Goal: Use online tool/utility: Utilize a website feature to perform a specific function

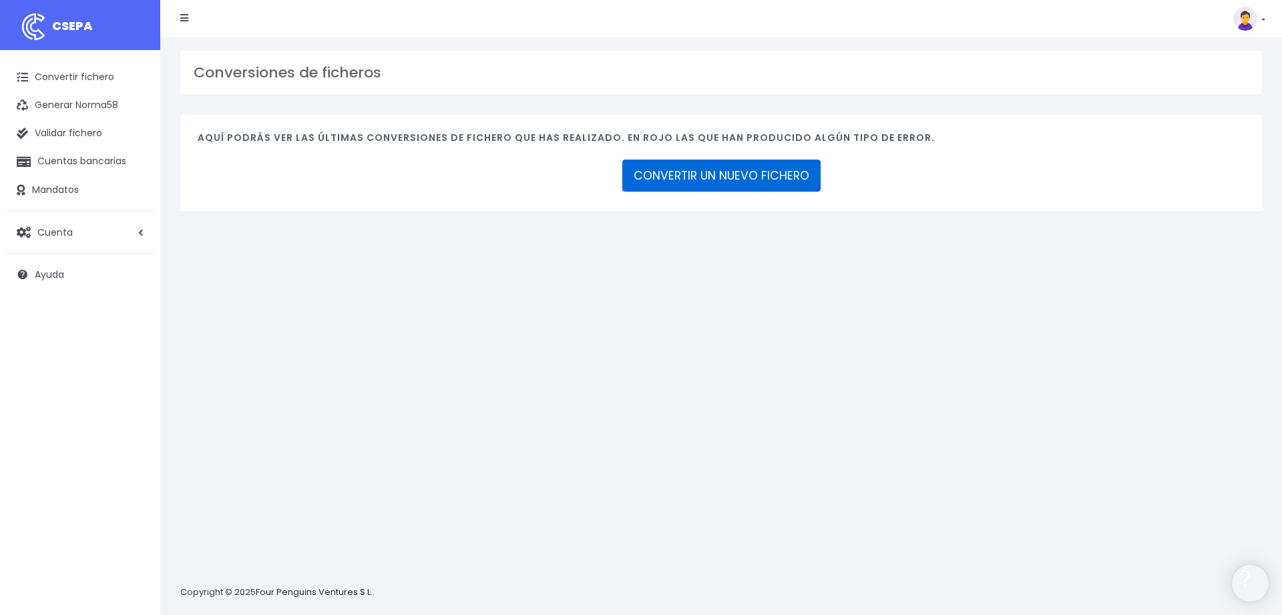
click at [716, 168] on link "CONVERTIR UN NUEVO FICHERO" at bounding box center [721, 176] width 198 height 32
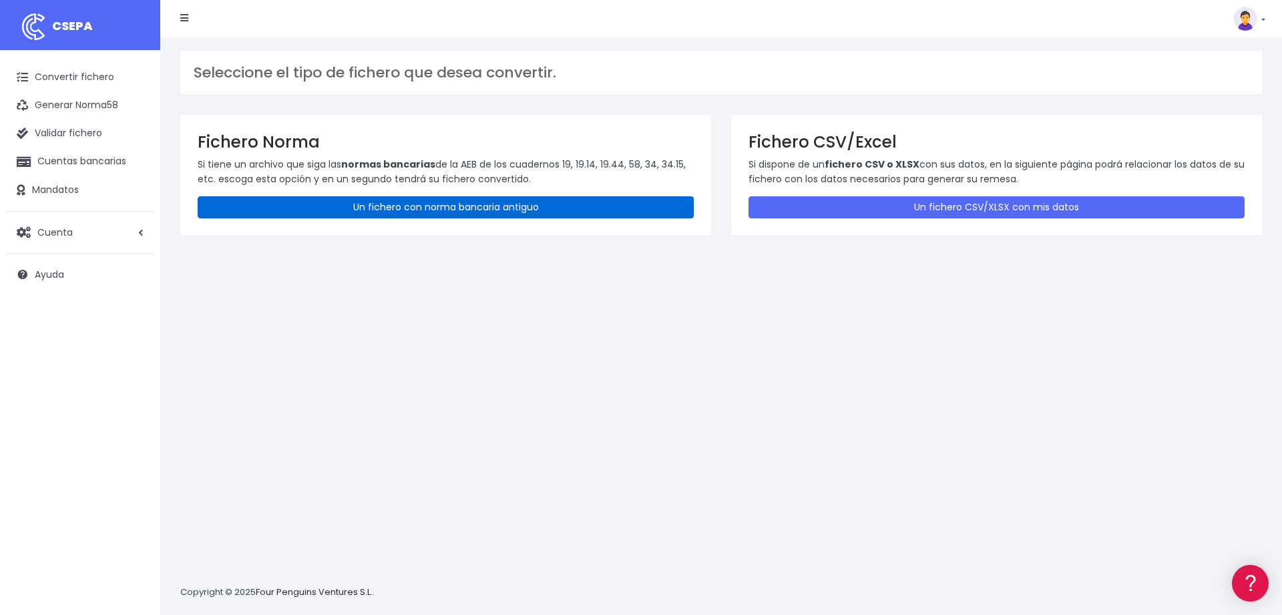
click at [427, 203] on link "Un fichero con norma bancaria antiguo" at bounding box center [446, 207] width 496 height 22
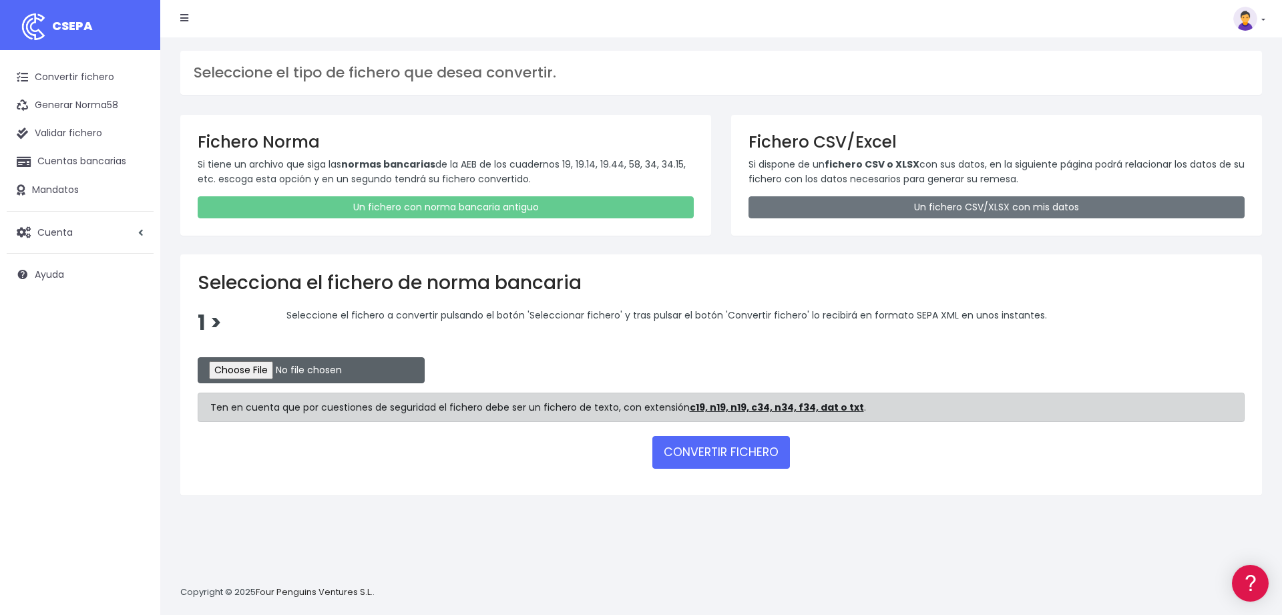
click at [258, 367] on input "file" at bounding box center [311, 370] width 227 height 26
type input "C:\fakepath\camalteccajamar15082025.c19"
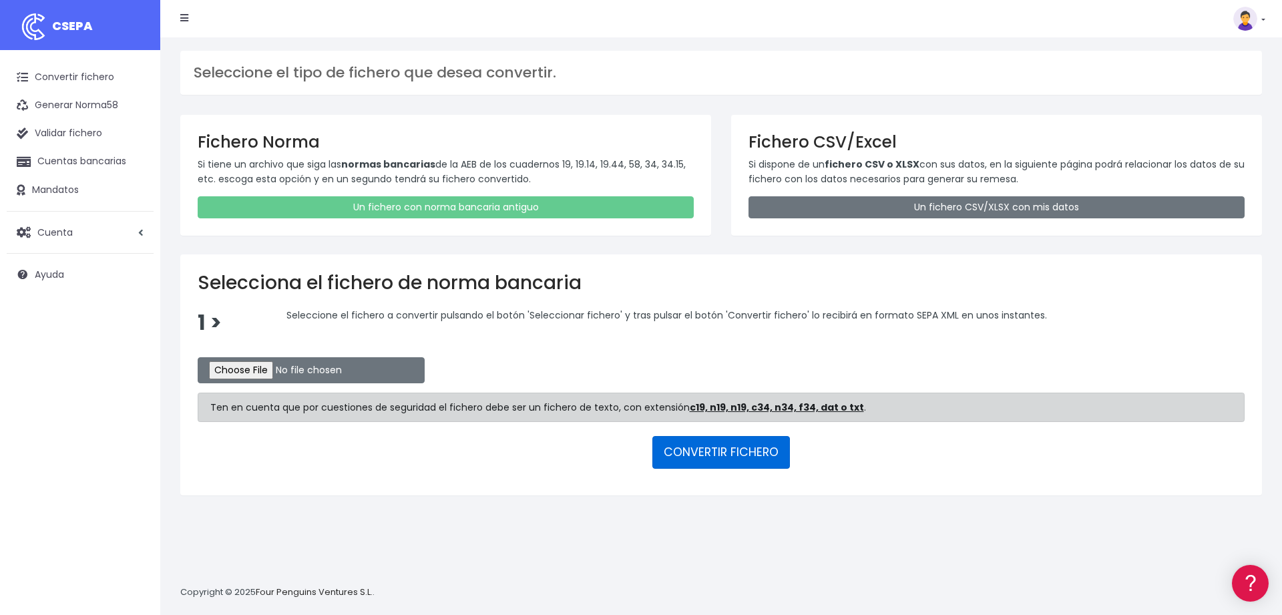
click at [723, 455] on button "CONVERTIR FICHERO" at bounding box center [721, 452] width 138 height 32
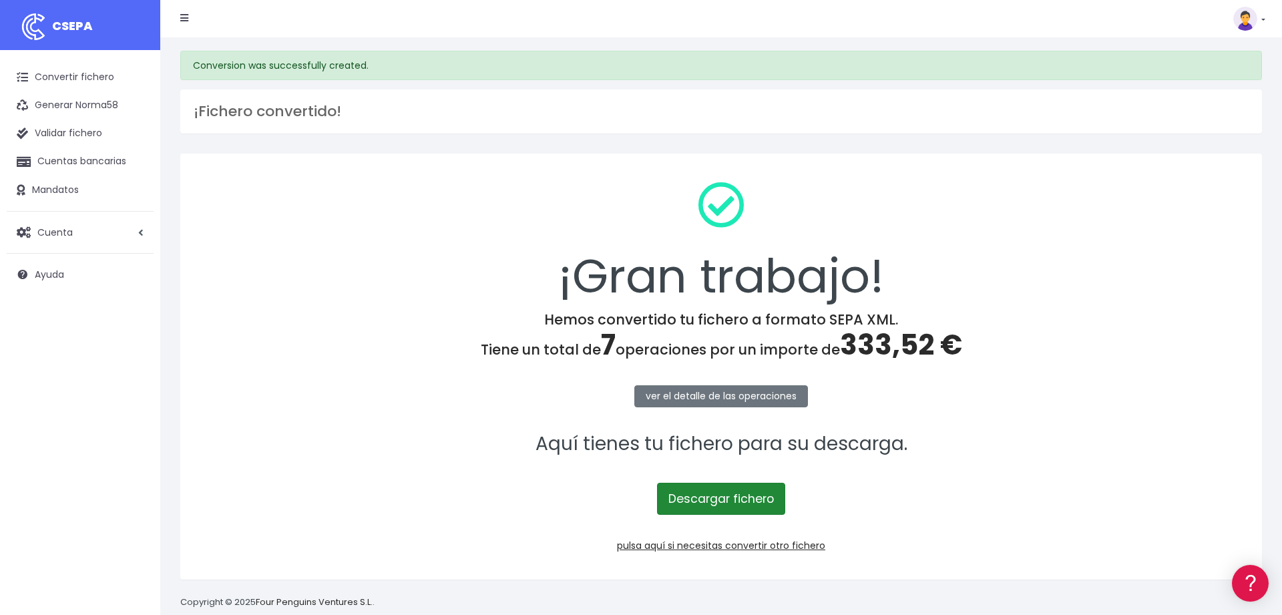
click at [731, 493] on link "Descargar fichero" at bounding box center [721, 499] width 128 height 32
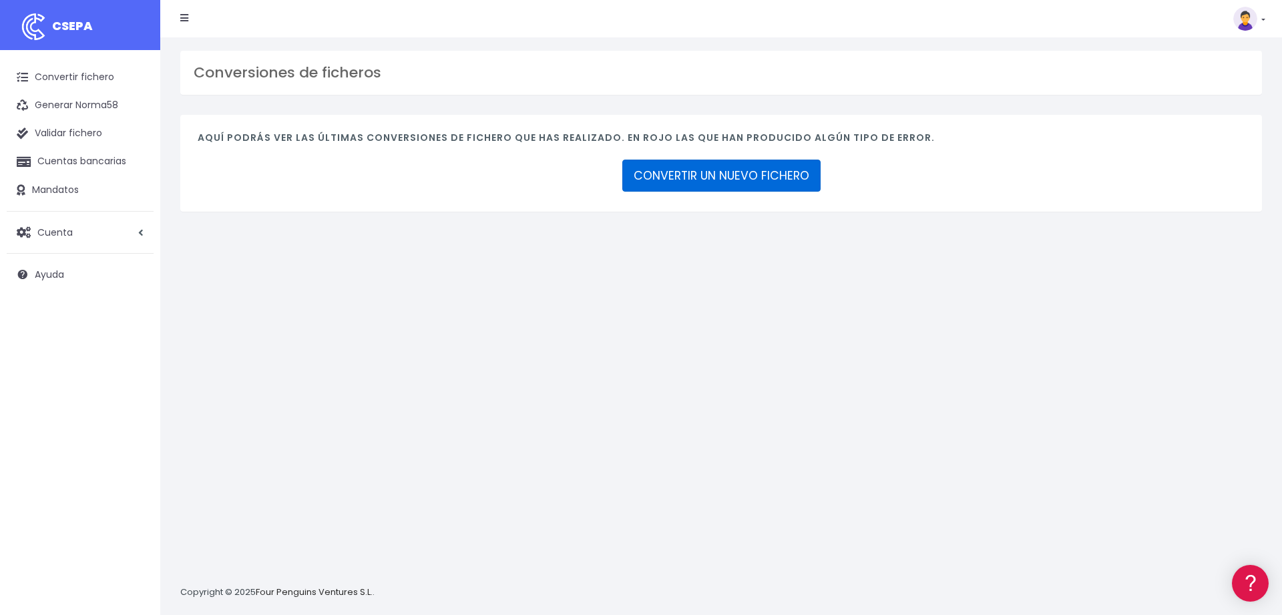
click at [682, 184] on link "CONVERTIR UN NUEVO FICHERO" at bounding box center [721, 176] width 198 height 32
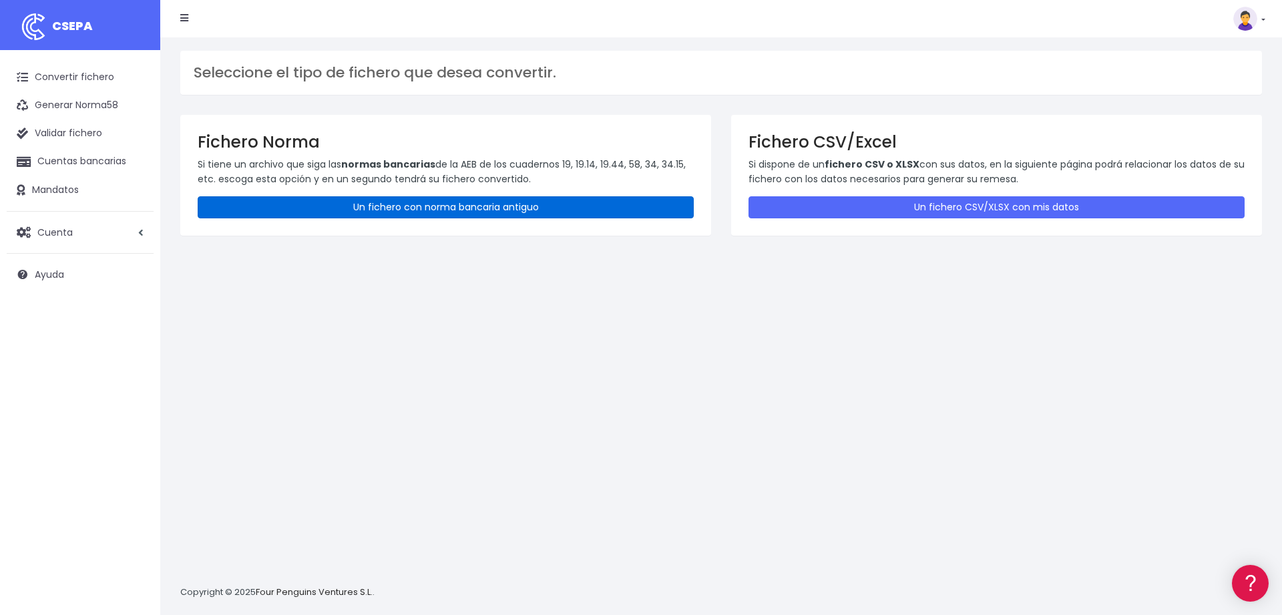
click at [391, 212] on link "Un fichero con norma bancaria antiguo" at bounding box center [446, 207] width 496 height 22
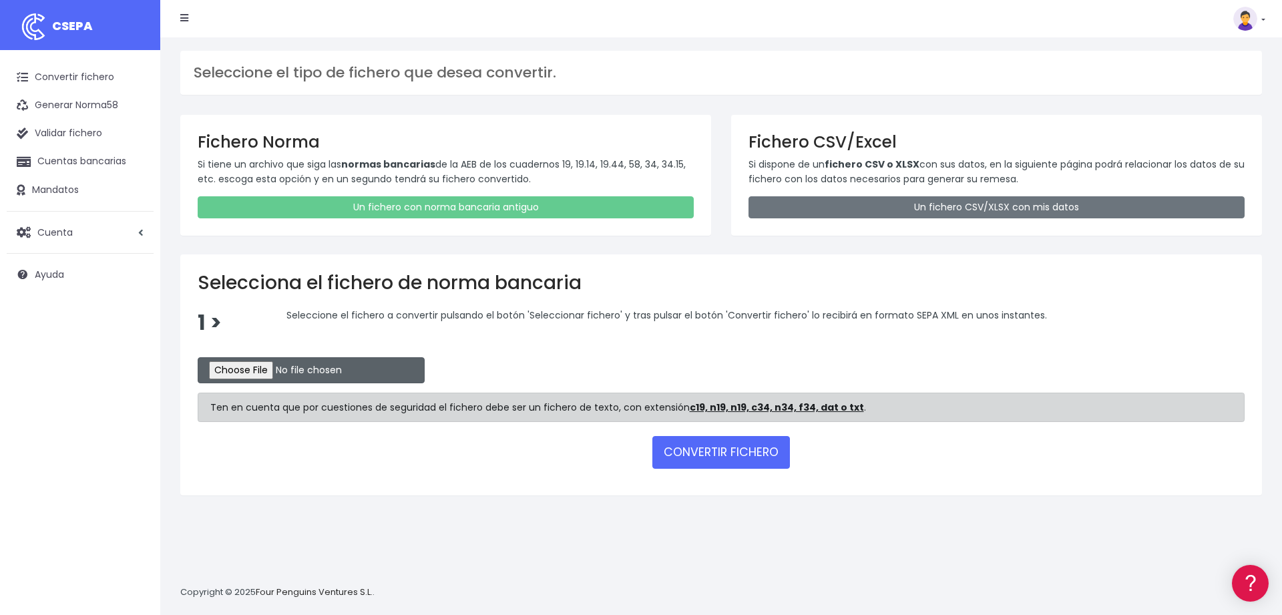
click at [236, 369] on input "file" at bounding box center [311, 370] width 227 height 26
type input "C:\fakepath\overantsabadell15082025.c19"
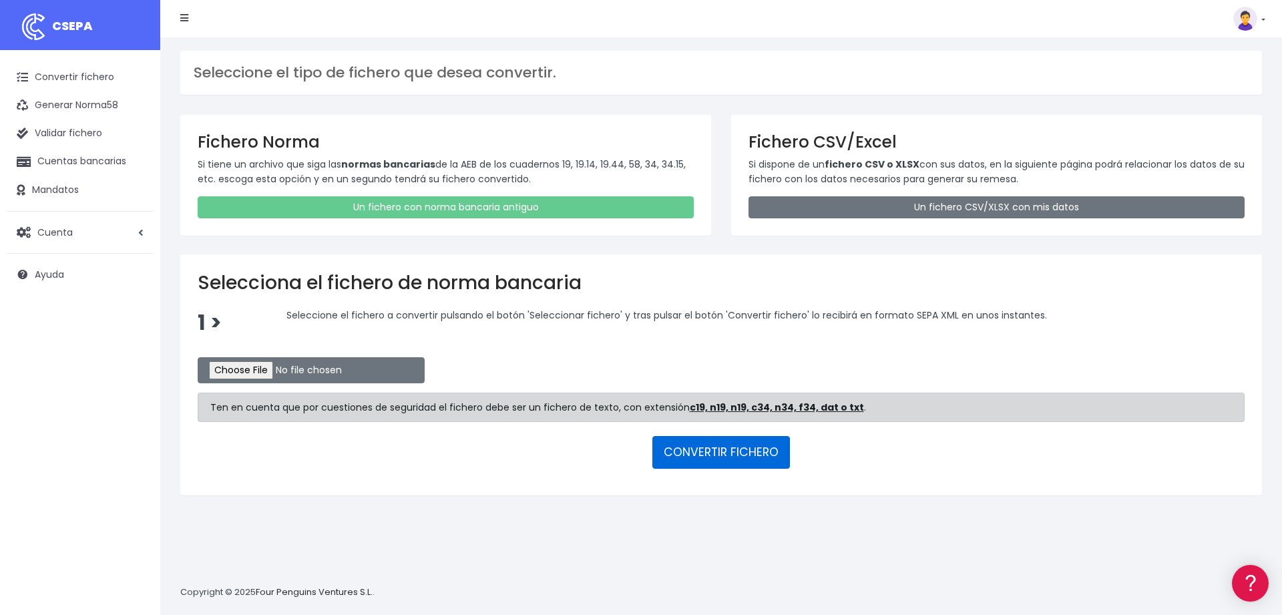
click at [710, 451] on button "CONVERTIR FICHERO" at bounding box center [721, 452] width 138 height 32
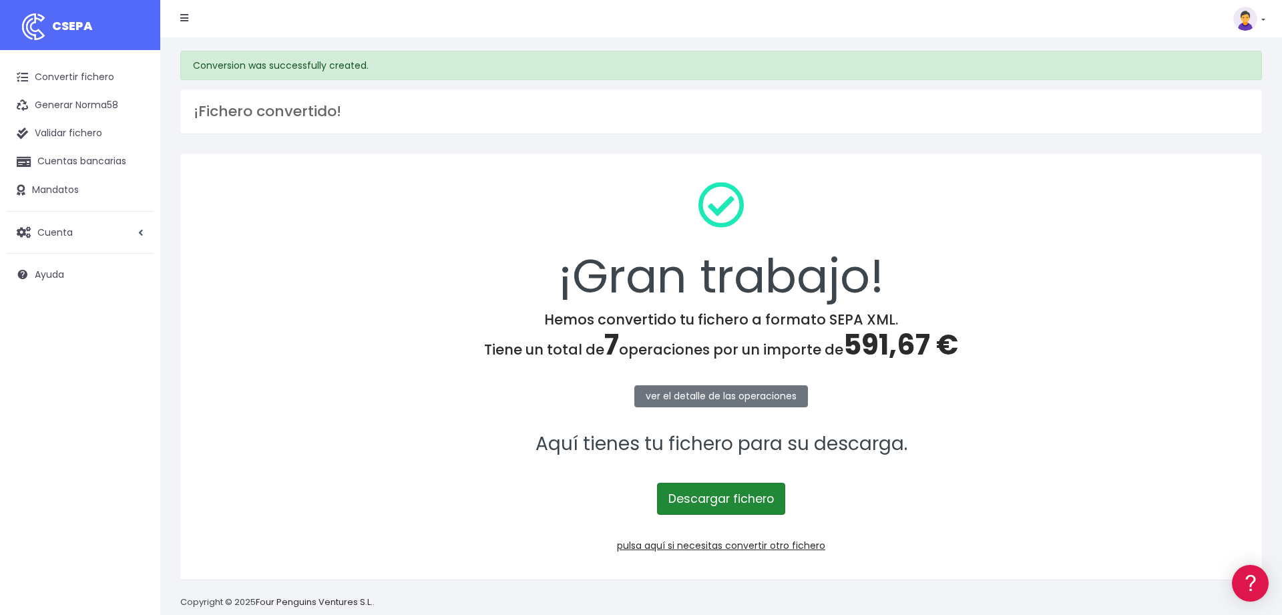
click at [711, 496] on link "Descargar fichero" at bounding box center [721, 499] width 128 height 32
